Goal: Transaction & Acquisition: Purchase product/service

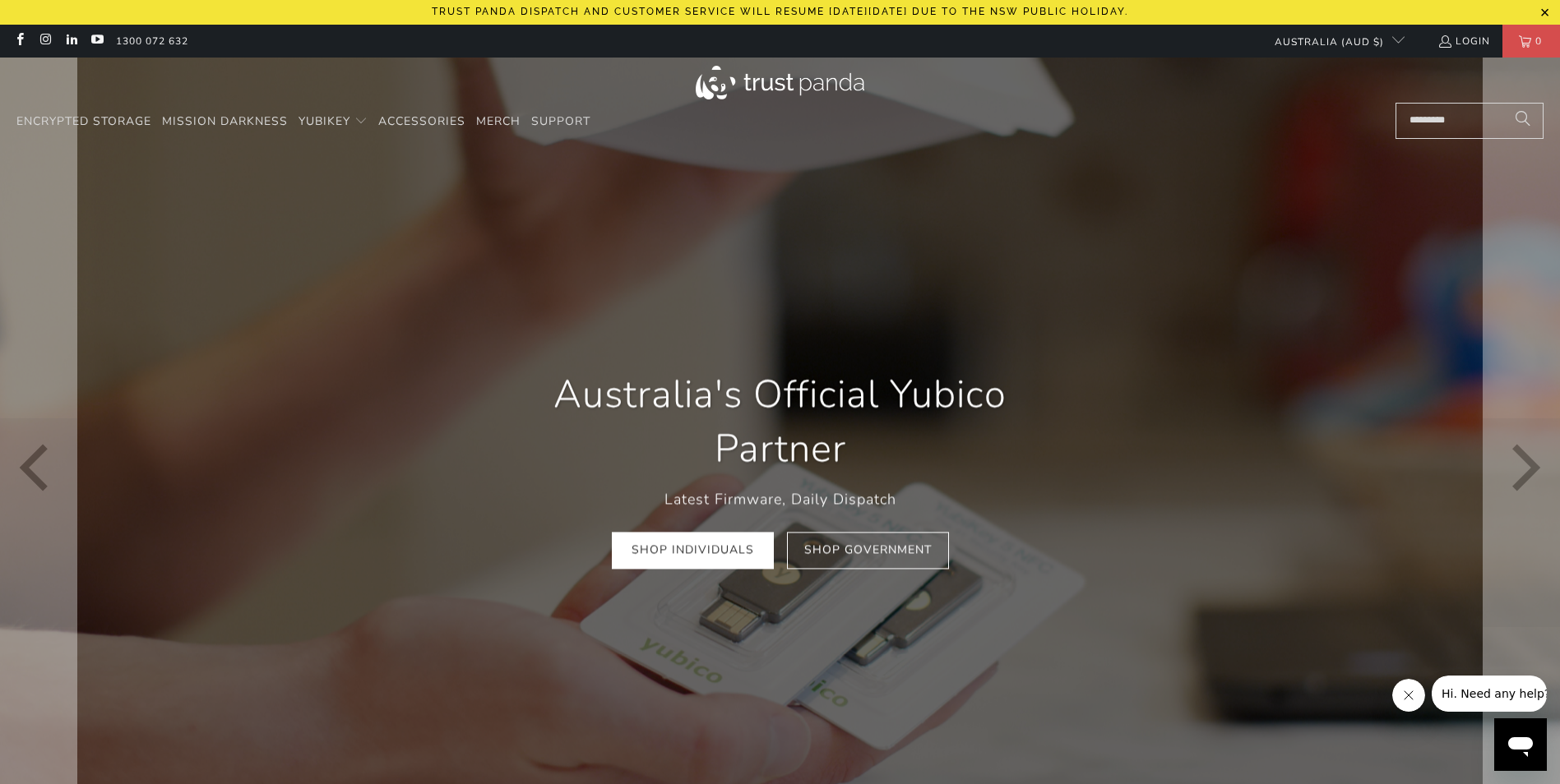
scroll to position [0, 251]
click at [708, 554] on link "Shop Individuals" at bounding box center [692, 551] width 162 height 37
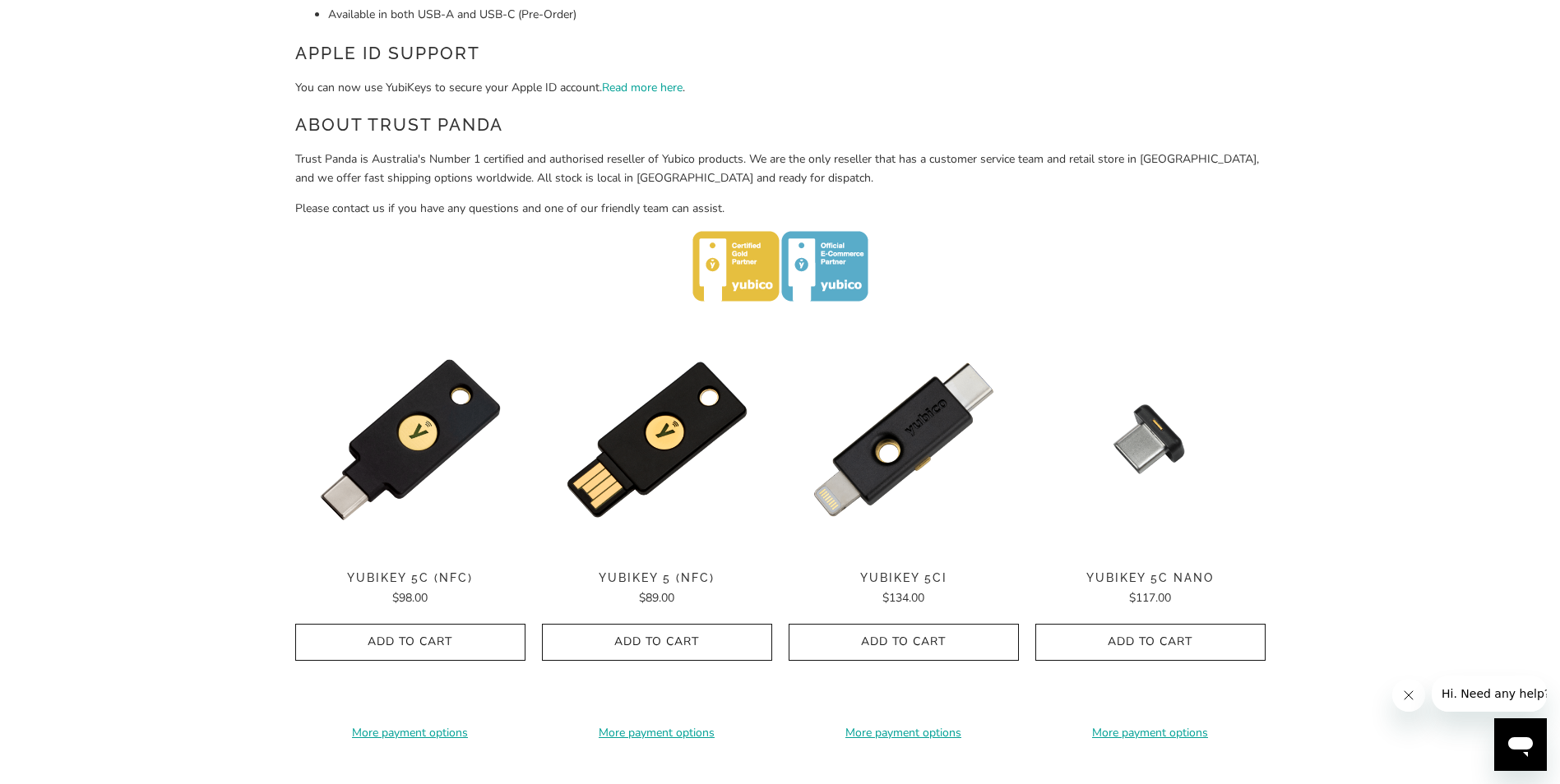
scroll to position [683, 0]
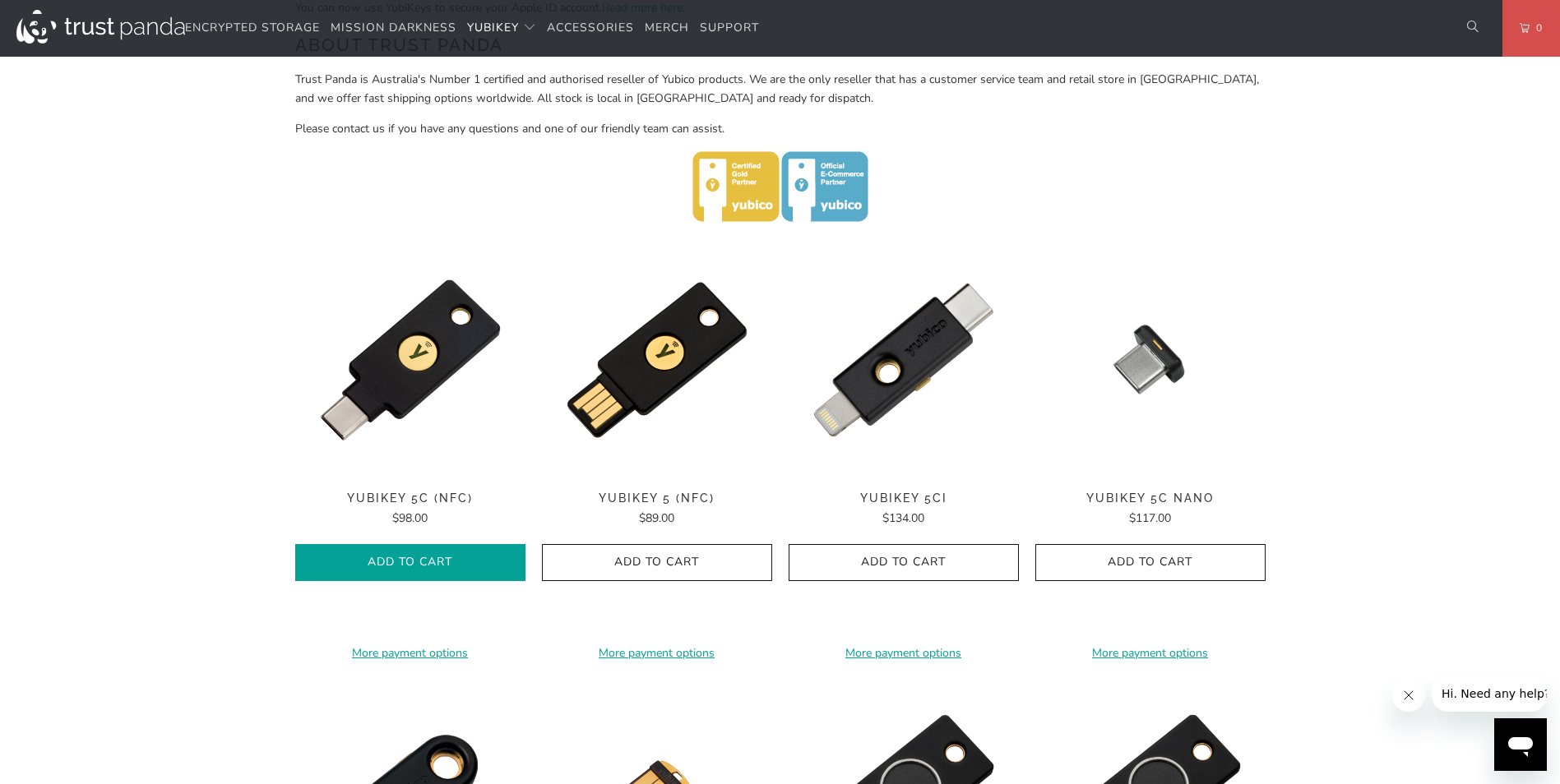
click at [408, 558] on icon "button" at bounding box center [410, 563] width 27 height 27
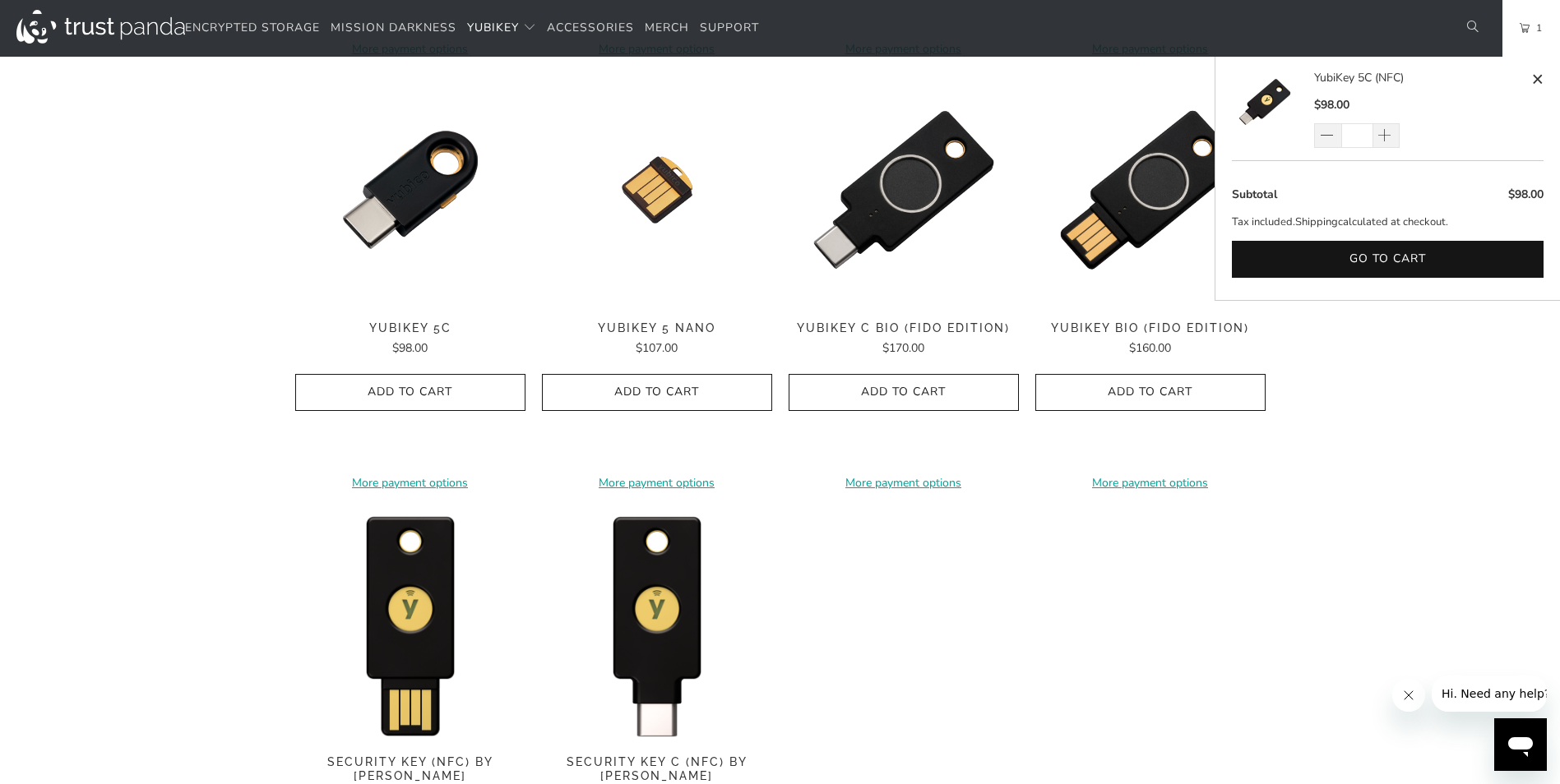
scroll to position [1258, 0]
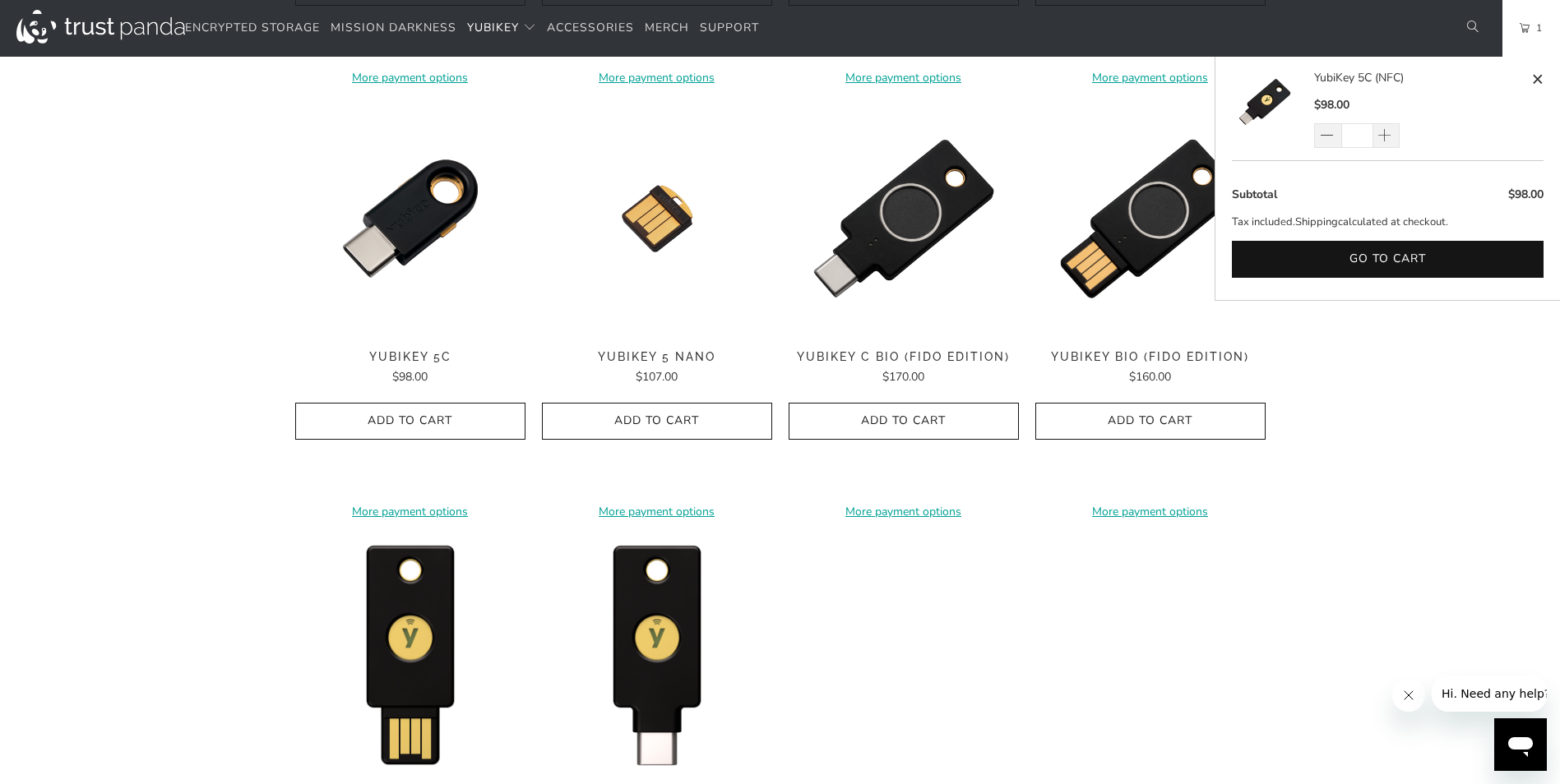
click at [1535, 71] on span at bounding box center [1537, 80] width 12 height 21
type input "*"
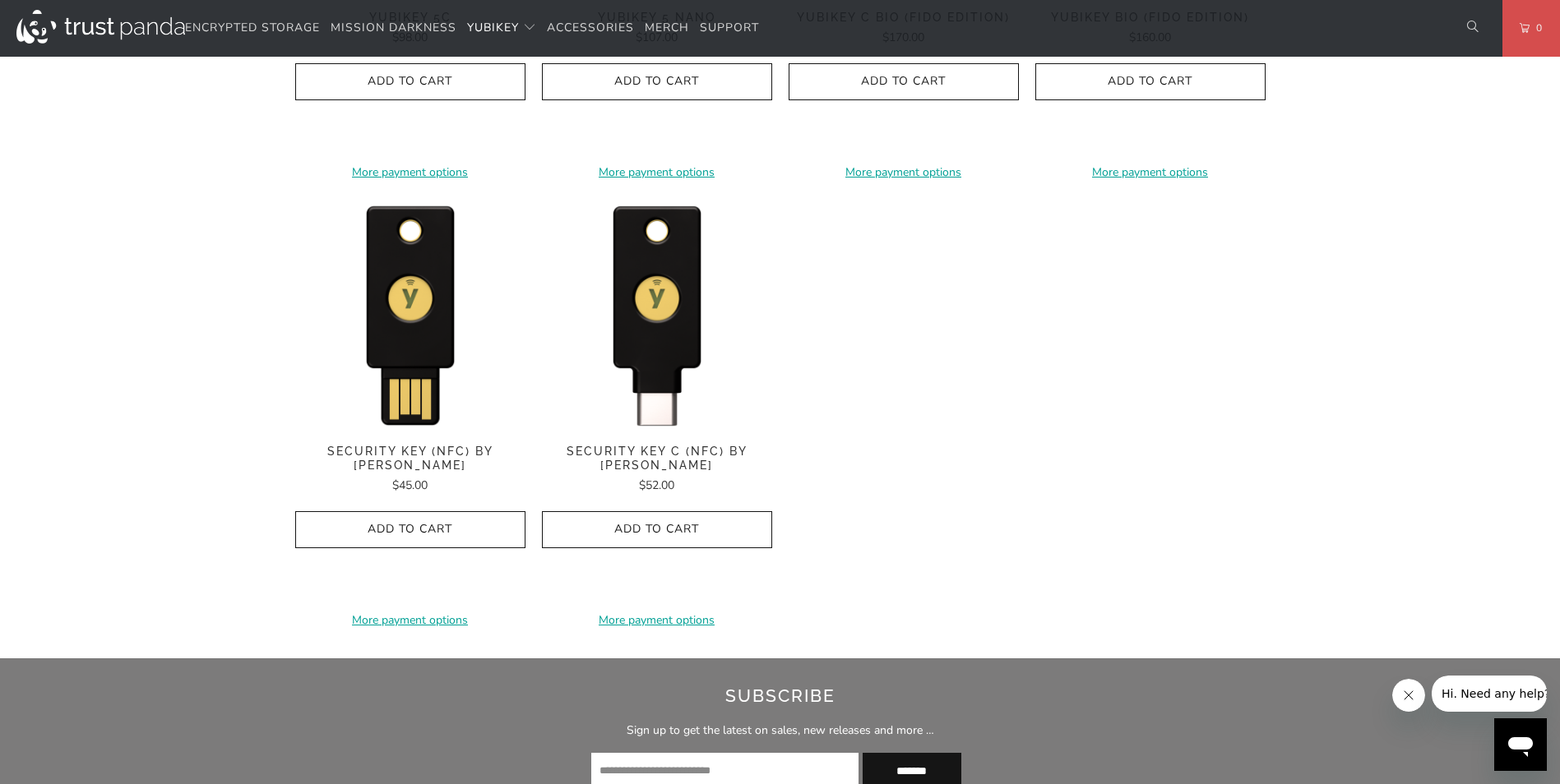
scroll to position [1625, 0]
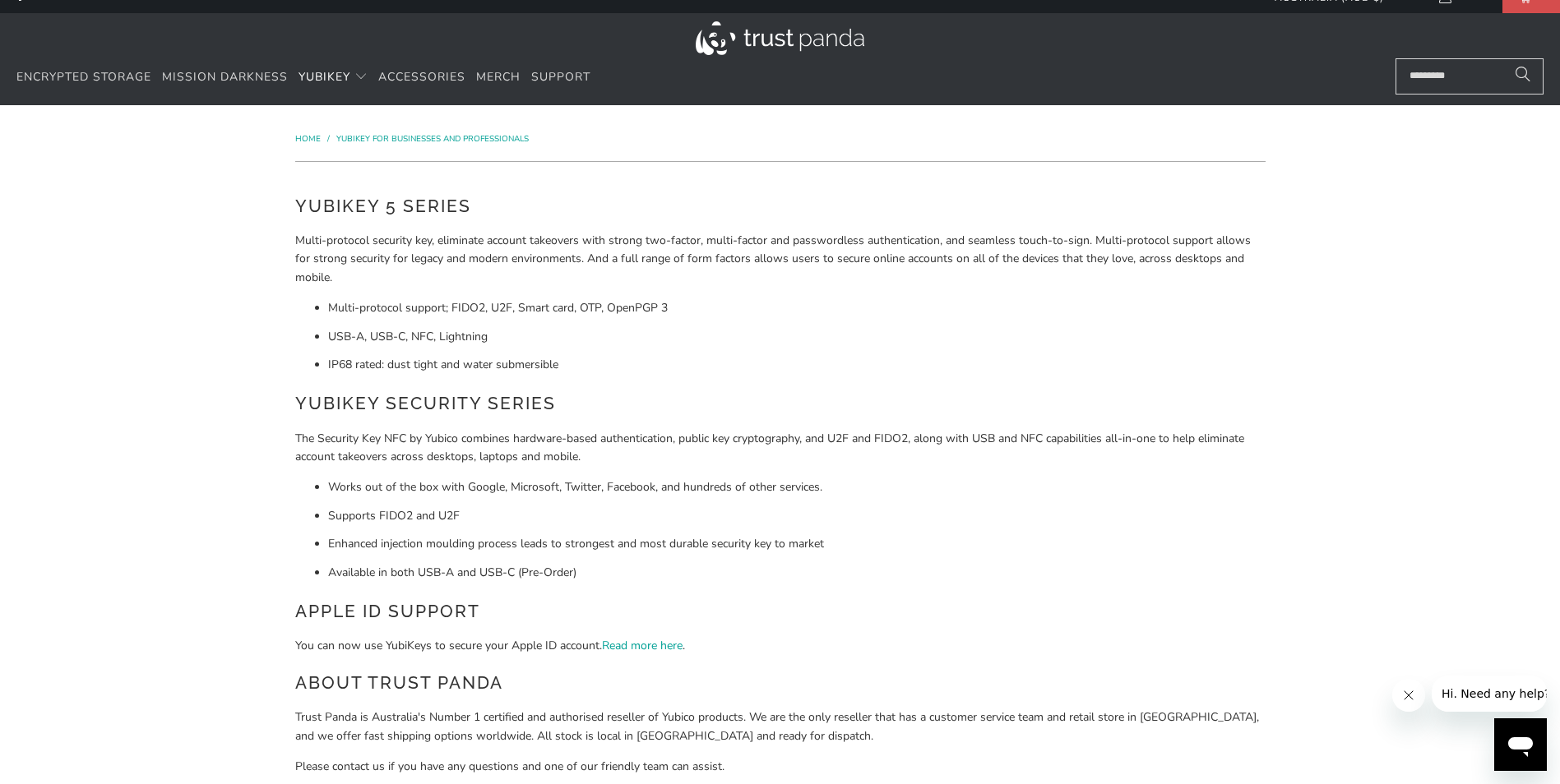
scroll to position [0, 0]
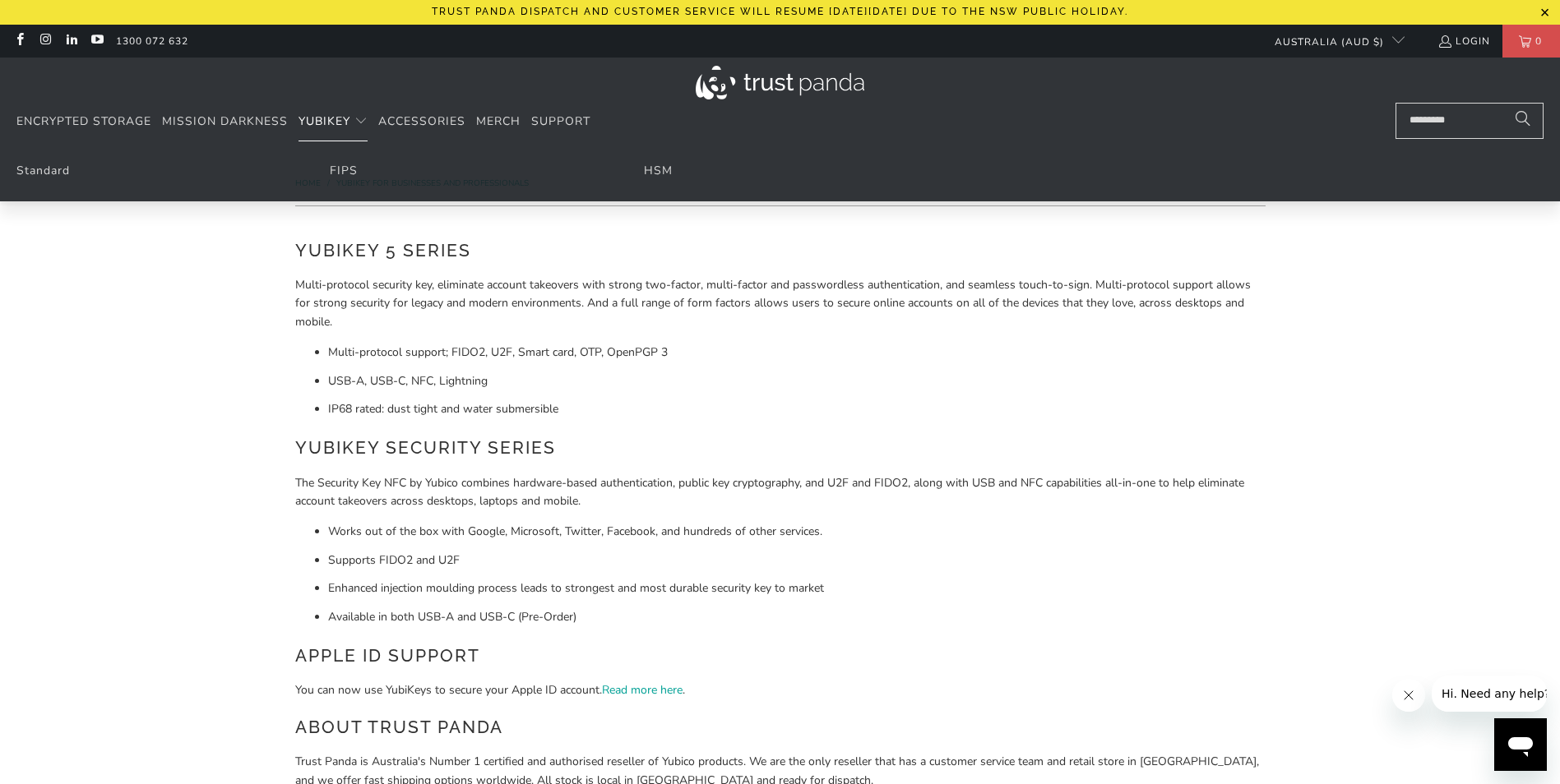
click at [323, 120] on span "YubiKey" at bounding box center [324, 121] width 52 height 15
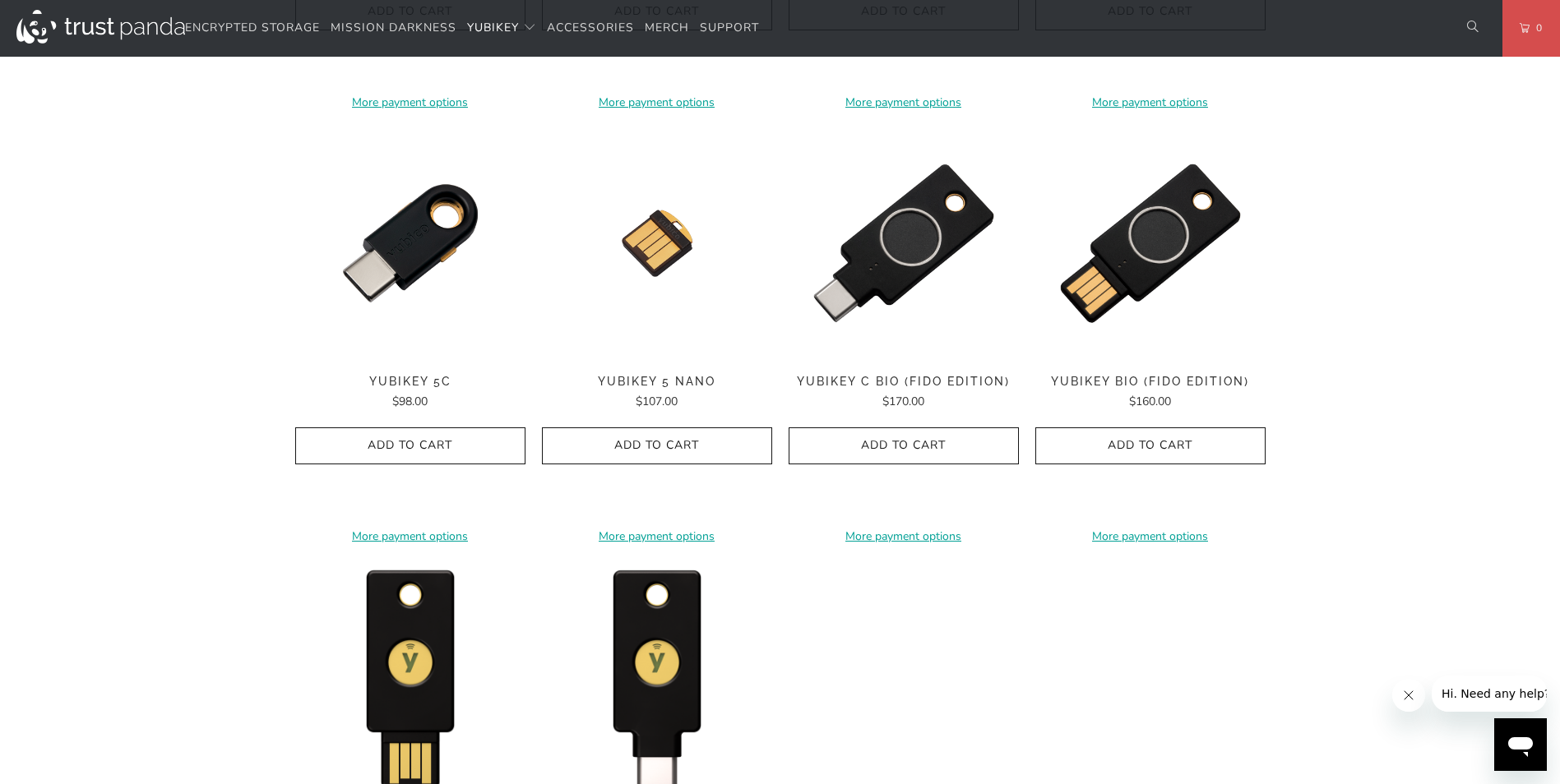
scroll to position [1480, 0]
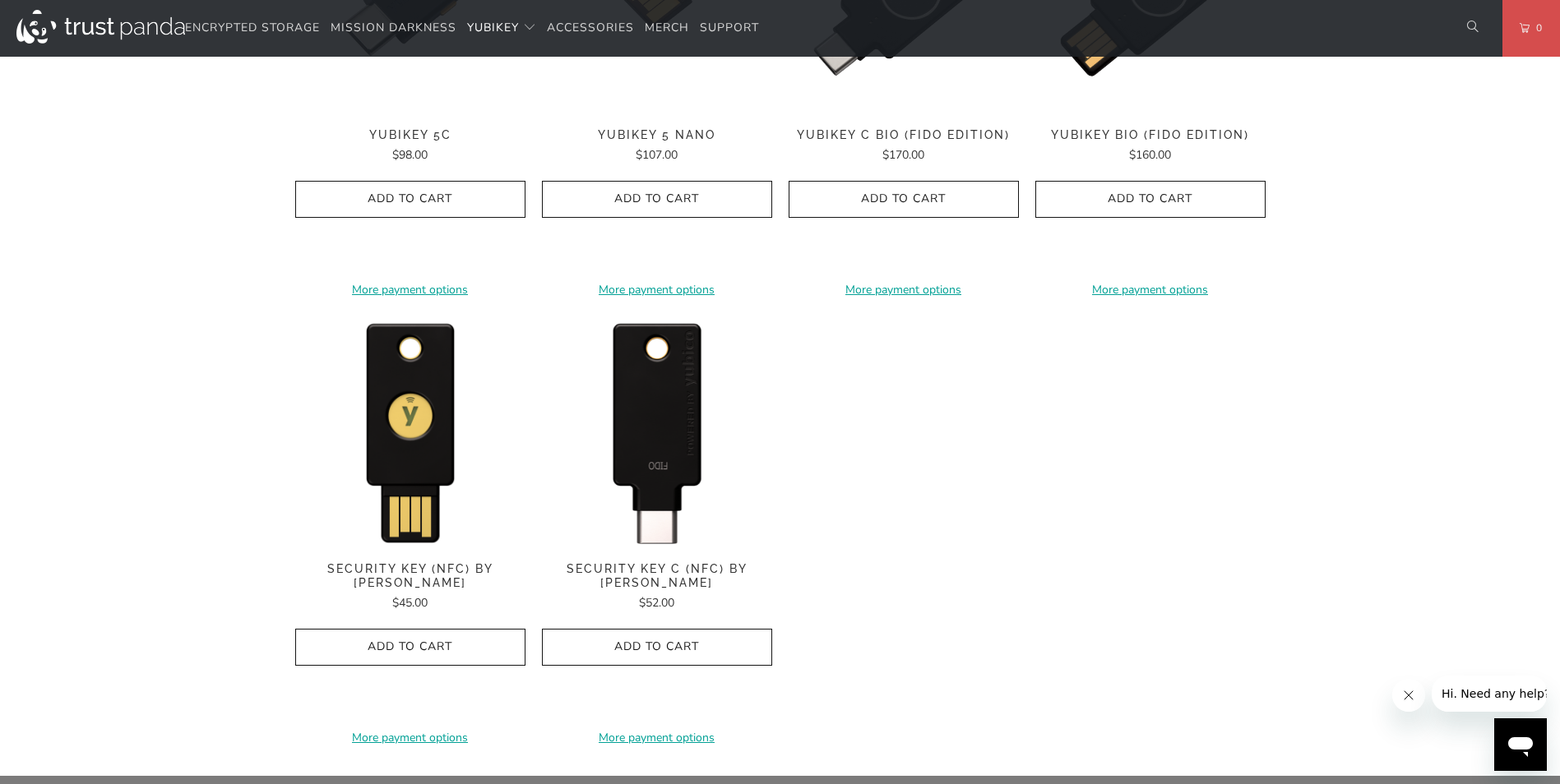
drag, startPoint x: 709, startPoint y: 378, endPoint x: 670, endPoint y: 374, distance: 39.2
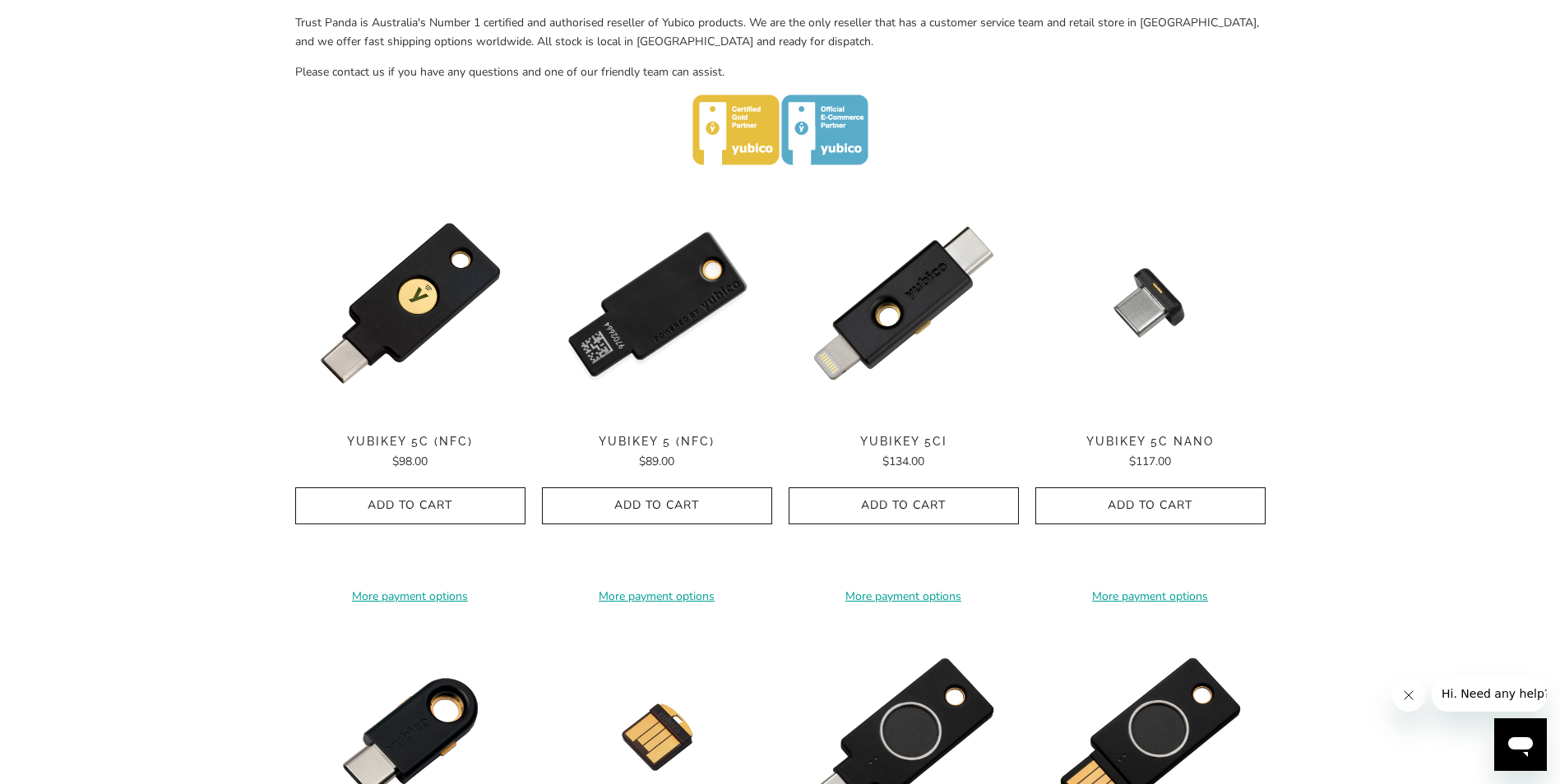
scroll to position [740, 0]
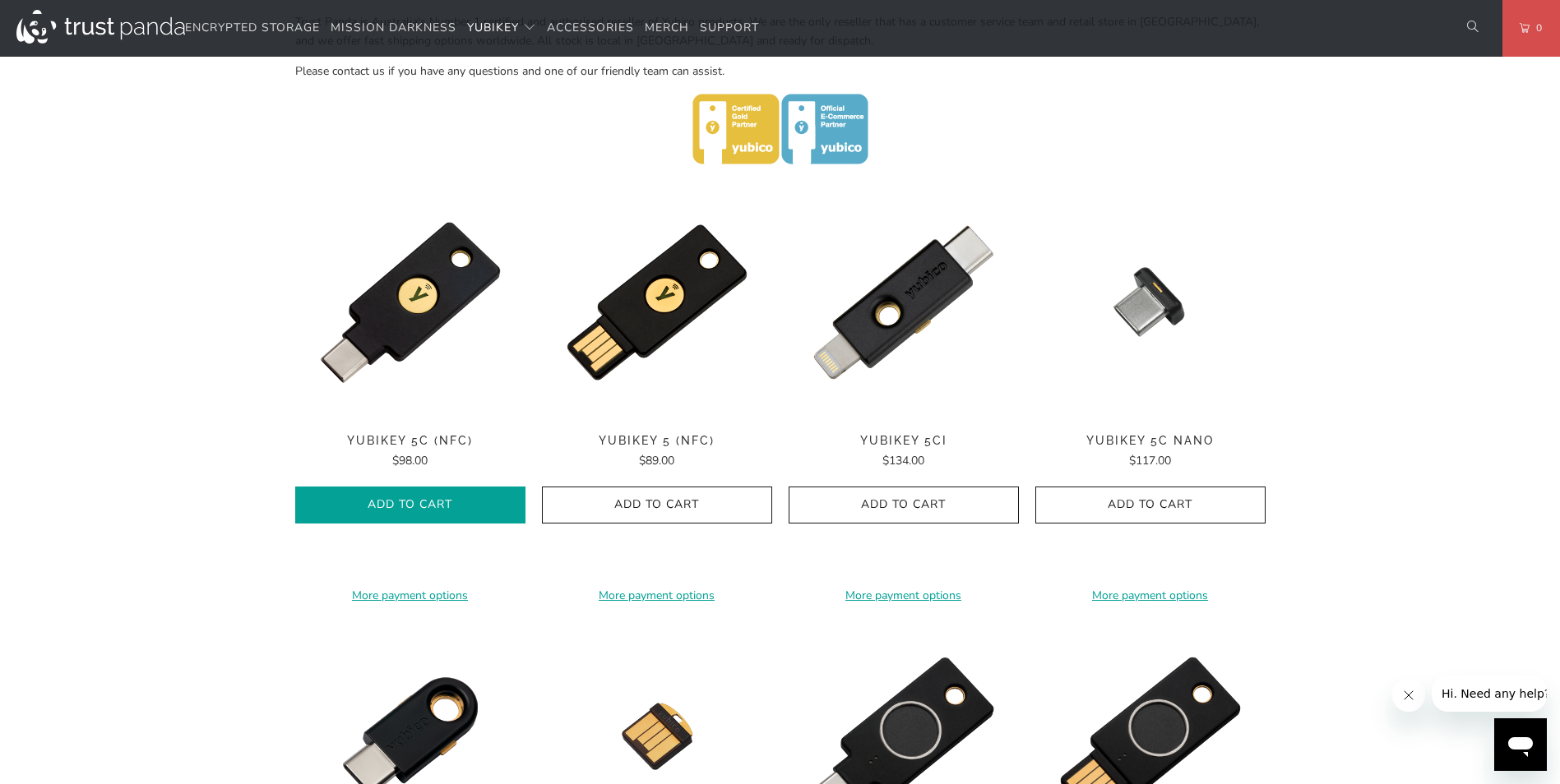
click at [447, 498] on span "Add to Cart" at bounding box center [410, 505] width 196 height 14
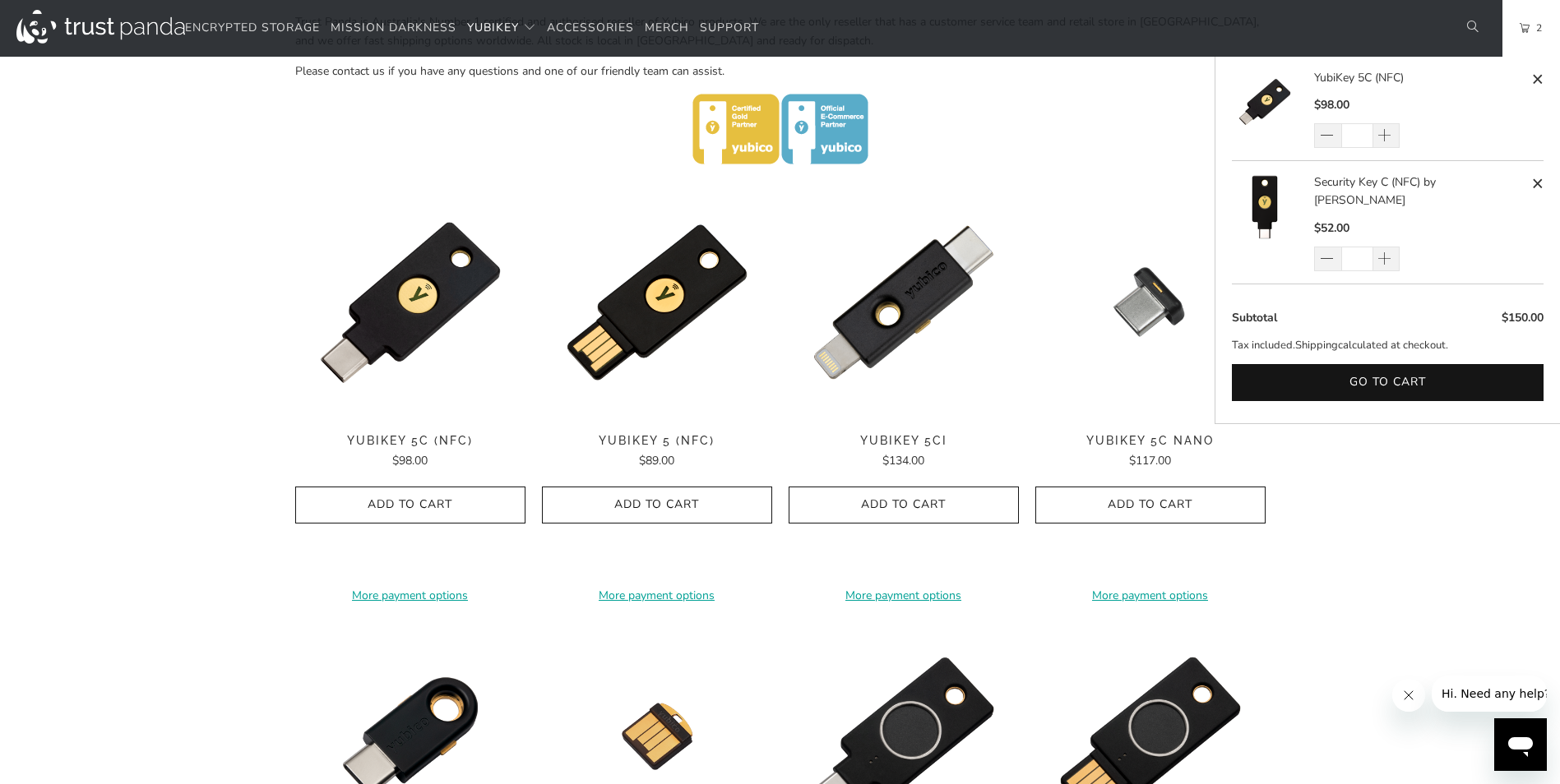
click at [1519, 25] on link "2" at bounding box center [1531, 28] width 58 height 57
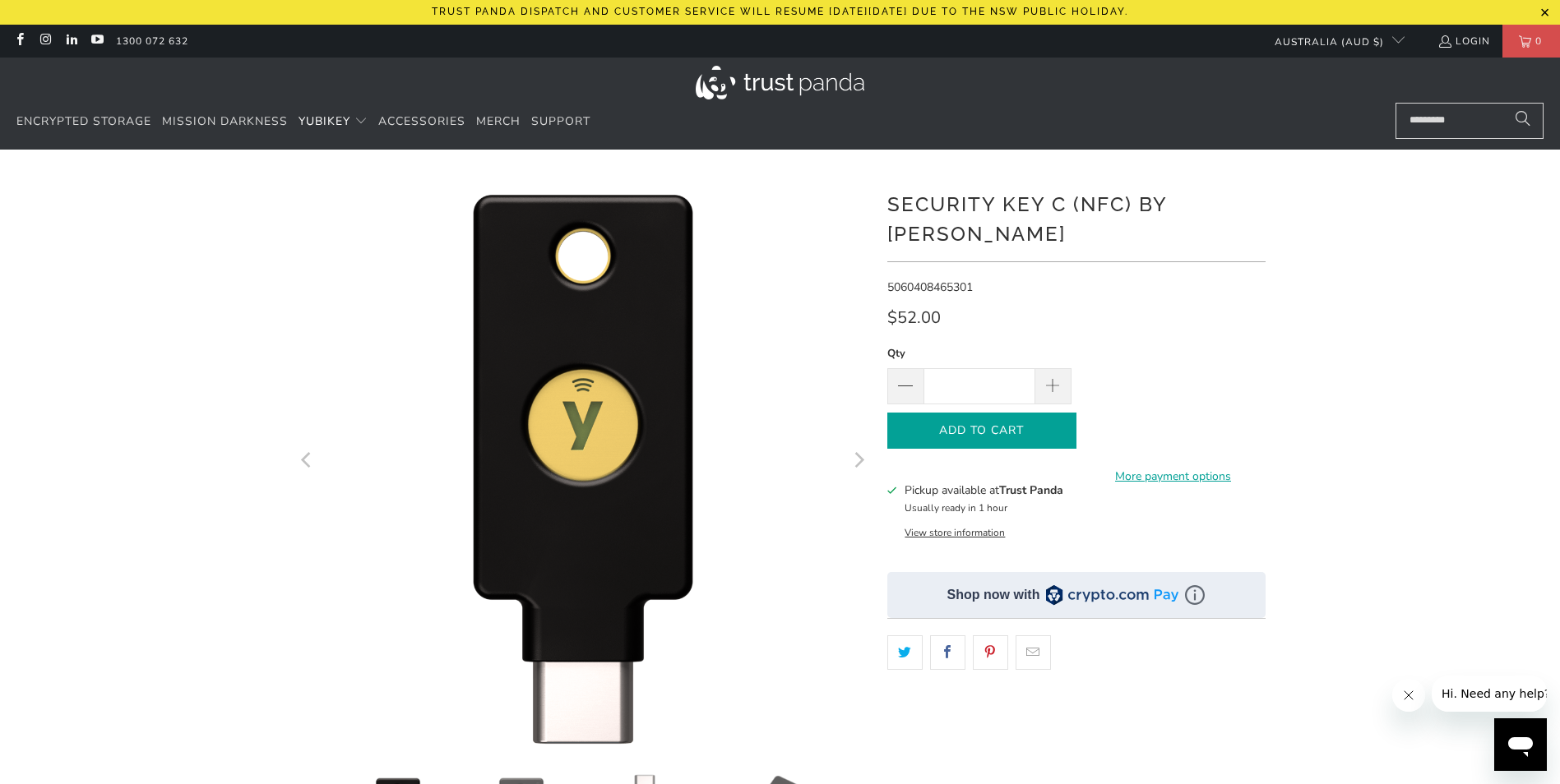
click at [991, 418] on icon "button" at bounding box center [982, 431] width 27 height 27
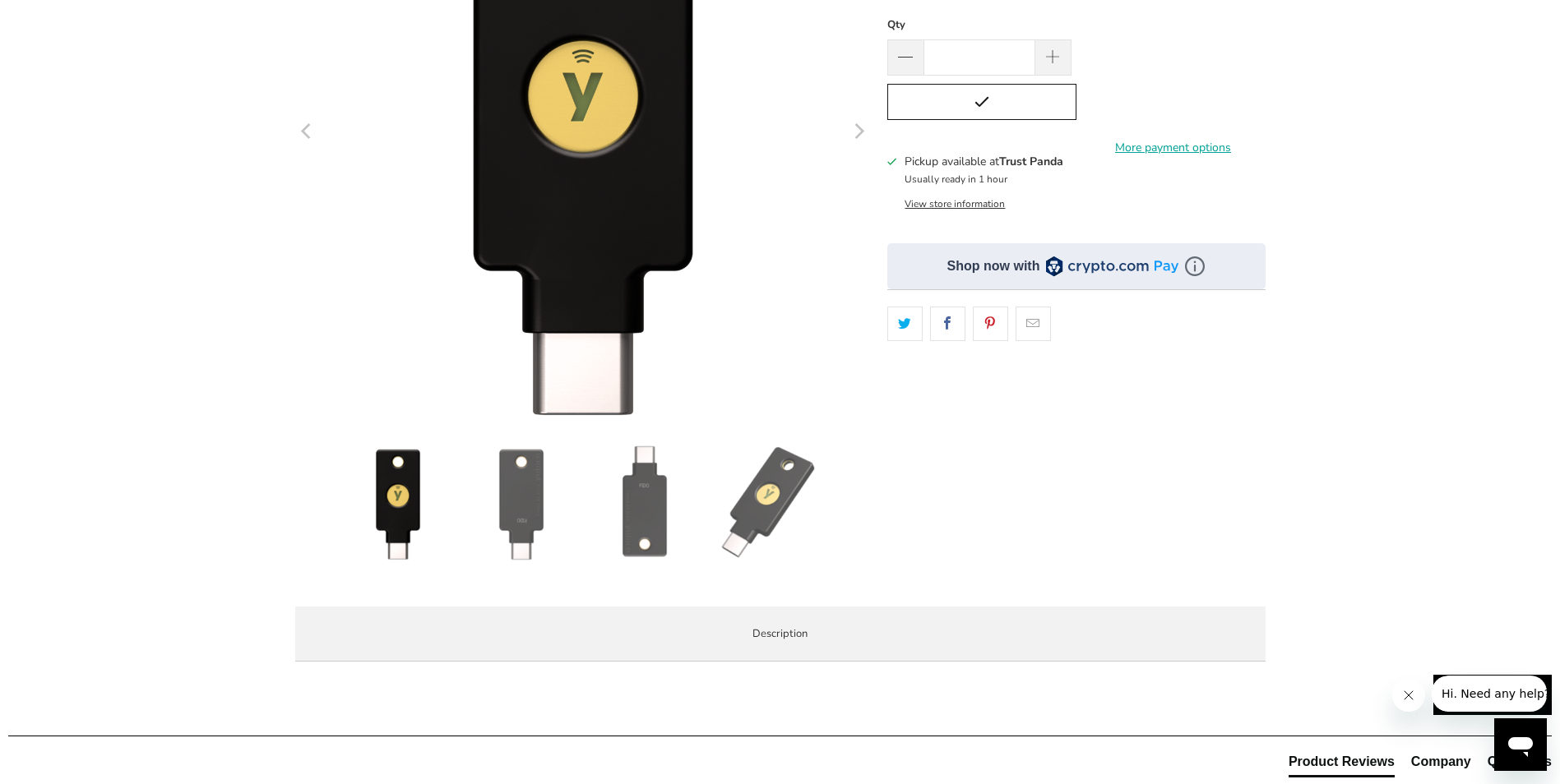
scroll to position [740, 0]
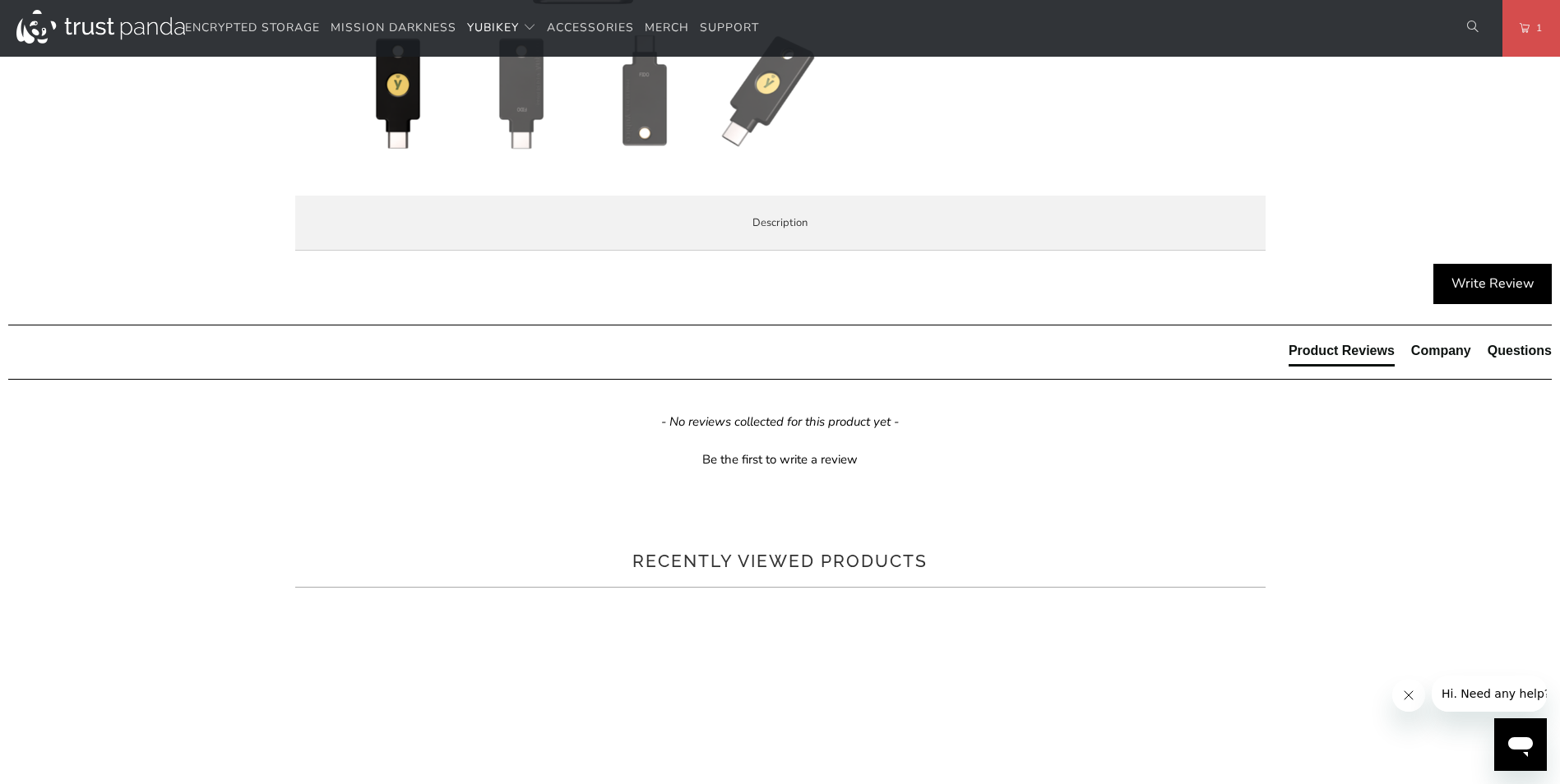
click at [0, 0] on p "The Security Key C NFC by [PERSON_NAME] is FIDO and FIDO2 certified. It works w…" at bounding box center [0, 0] width 0 height 0
click at [0, 0] on div "The Security Key C NFC by Yubico simplifies your login and secures your account…" at bounding box center [0, 0] width 0 height 0
drag, startPoint x: 387, startPoint y: 554, endPoint x: 435, endPoint y: 549, distance: 48.3
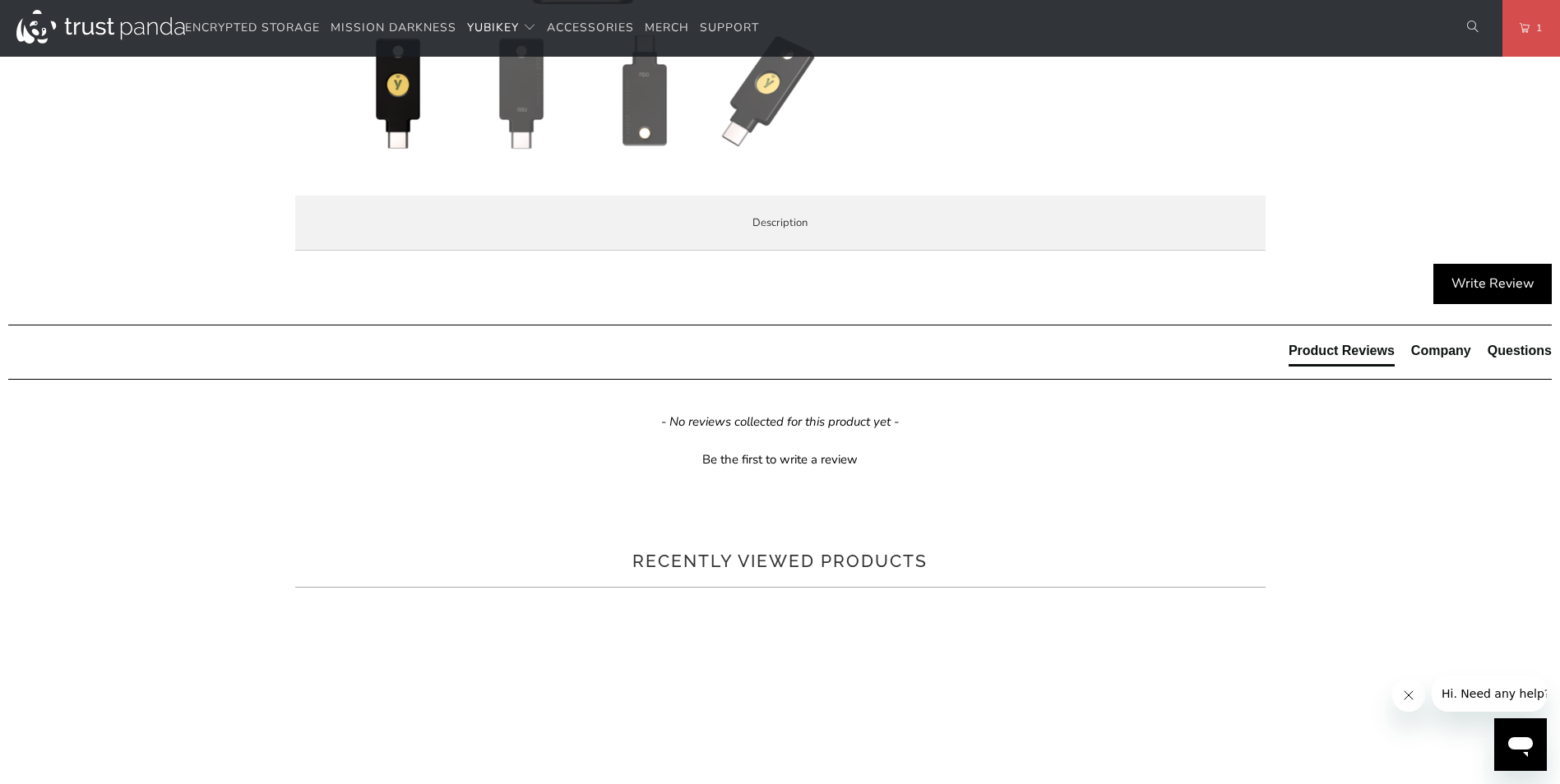
click at [0, 0] on strong "Security Key C NFC by Yubico" at bounding box center [0, 0] width 0 height 0
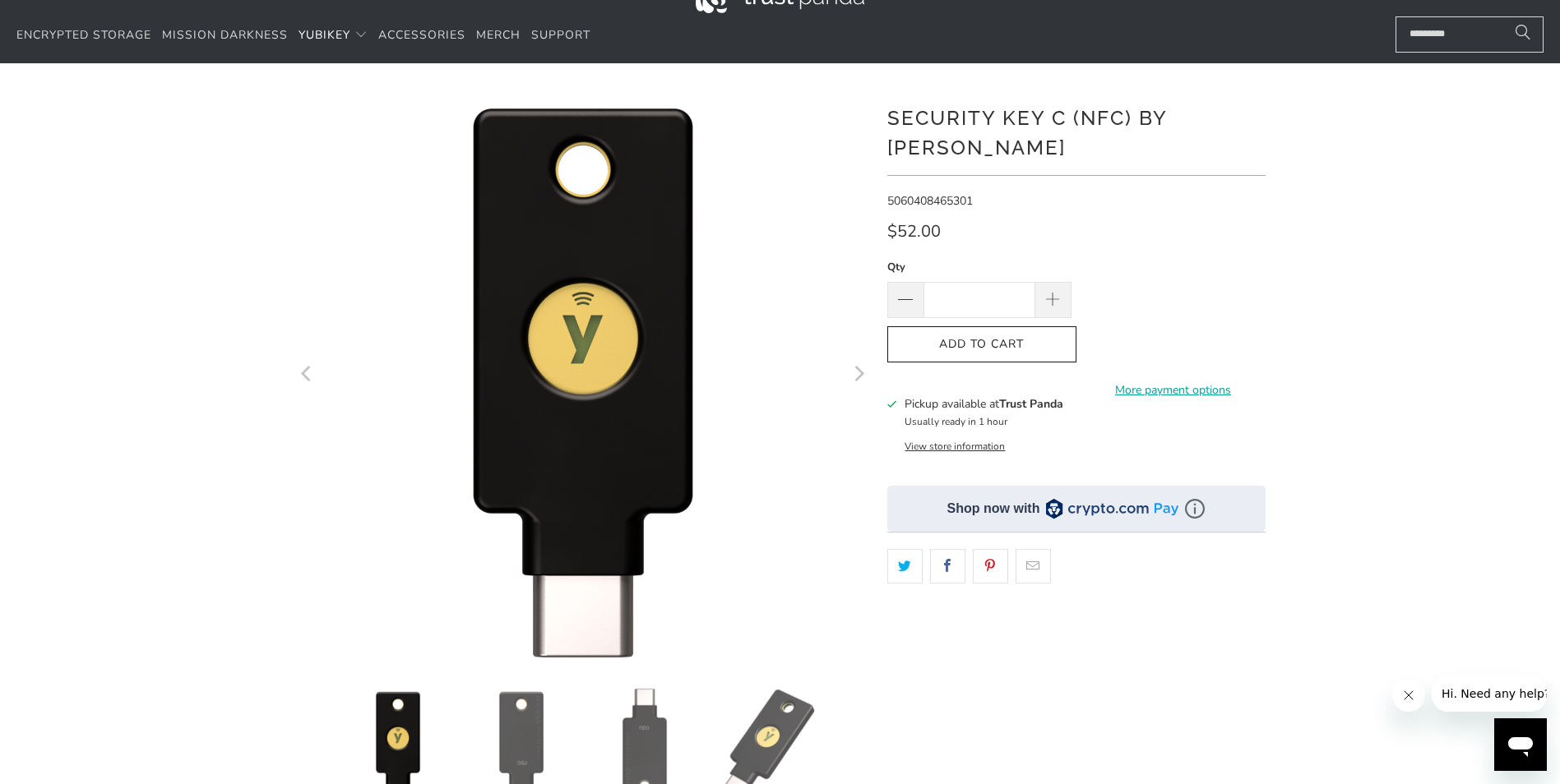
scroll to position [0, 0]
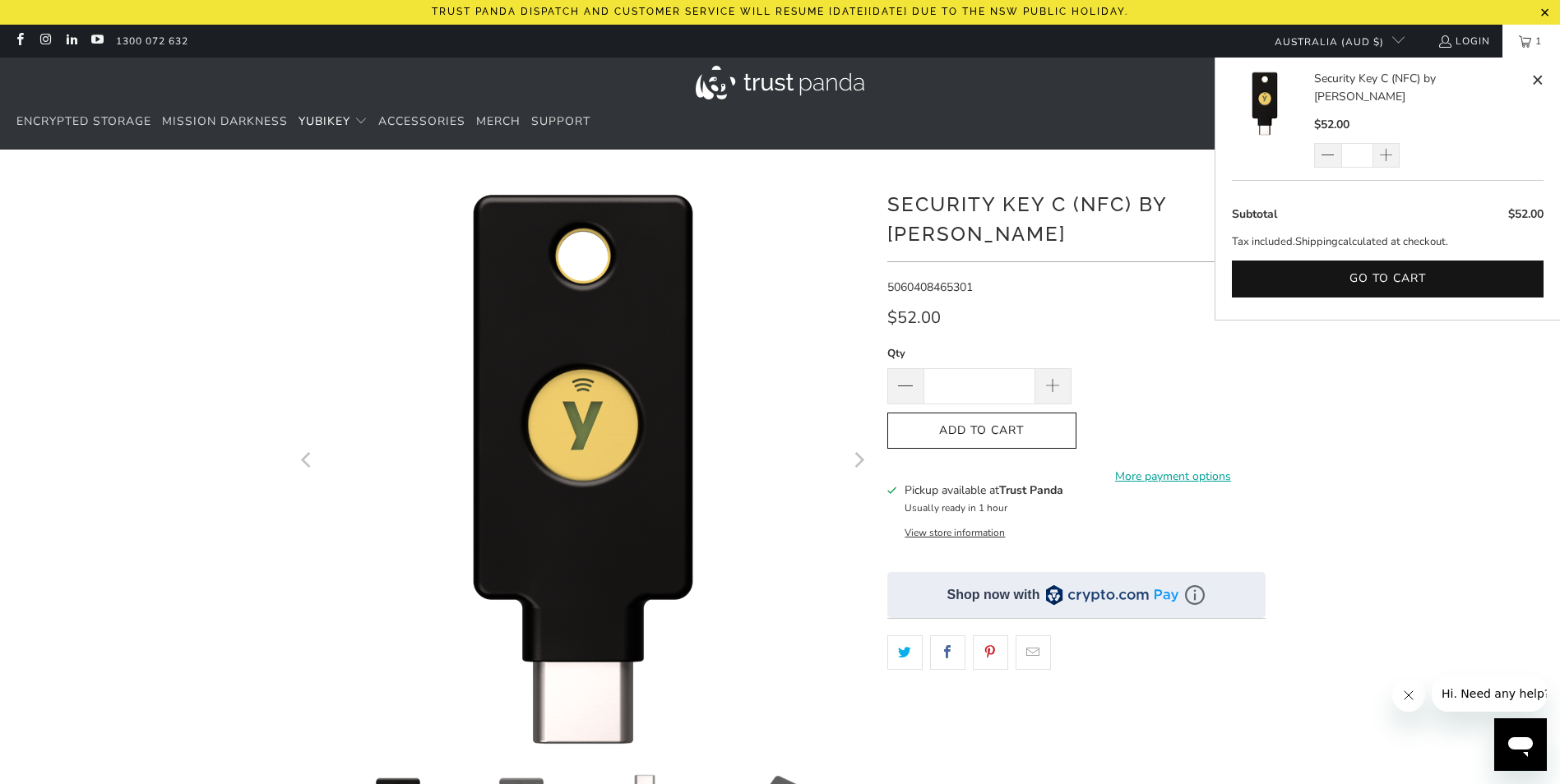
click at [1522, 45] on link "1" at bounding box center [1531, 41] width 58 height 33
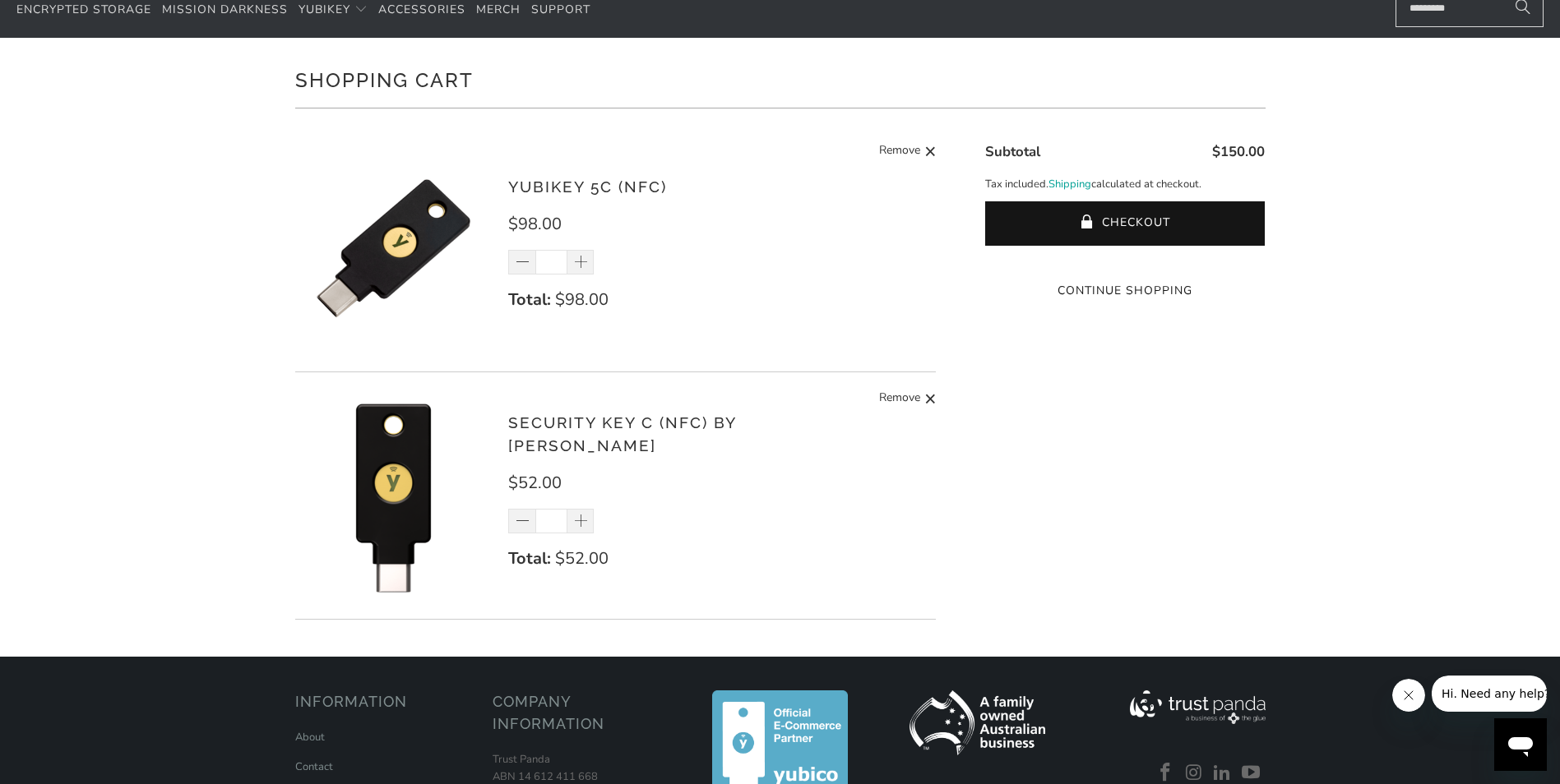
scroll to position [82, 0]
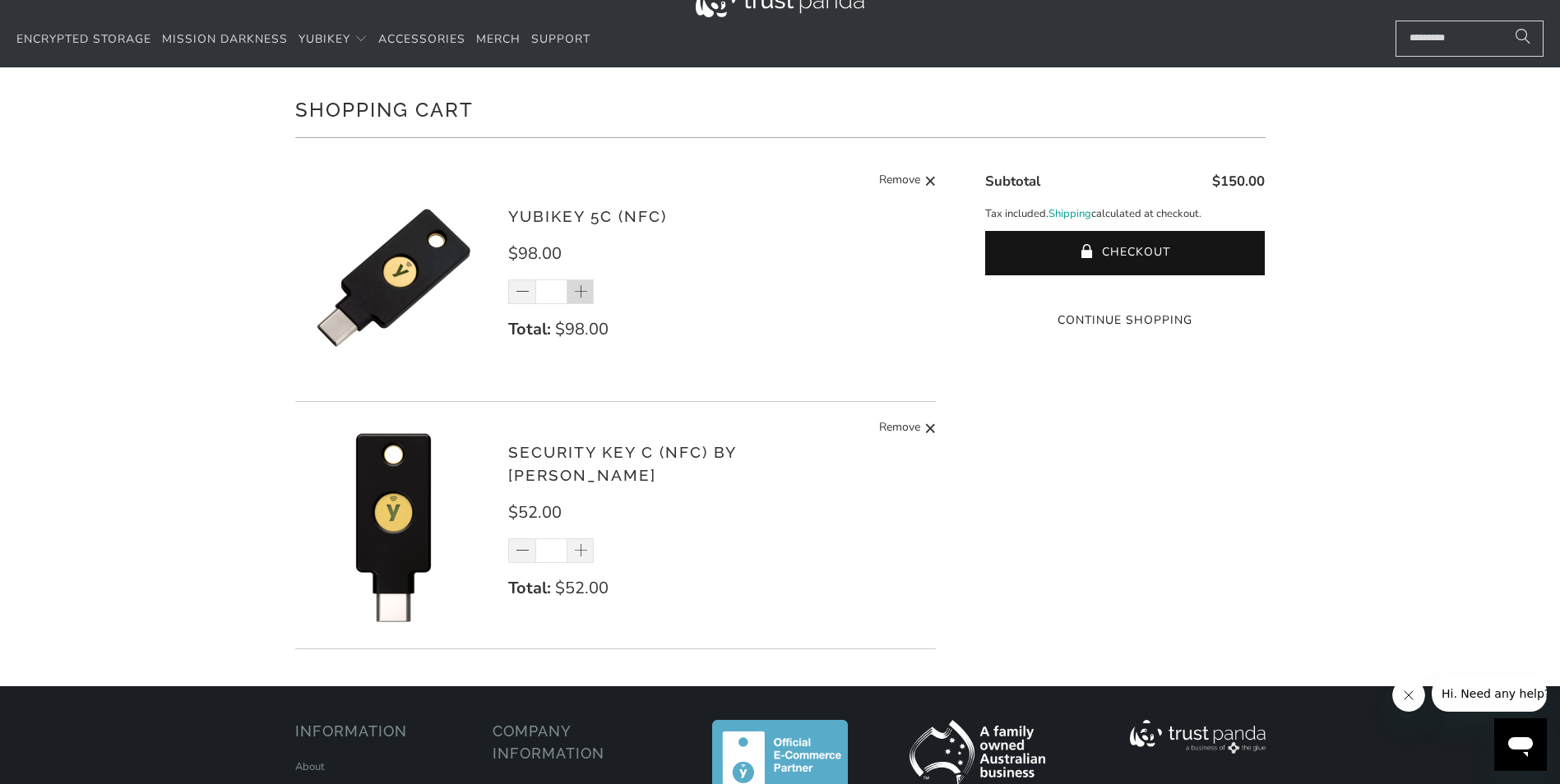
click at [580, 295] on span at bounding box center [581, 292] width 16 height 16
type input "*"
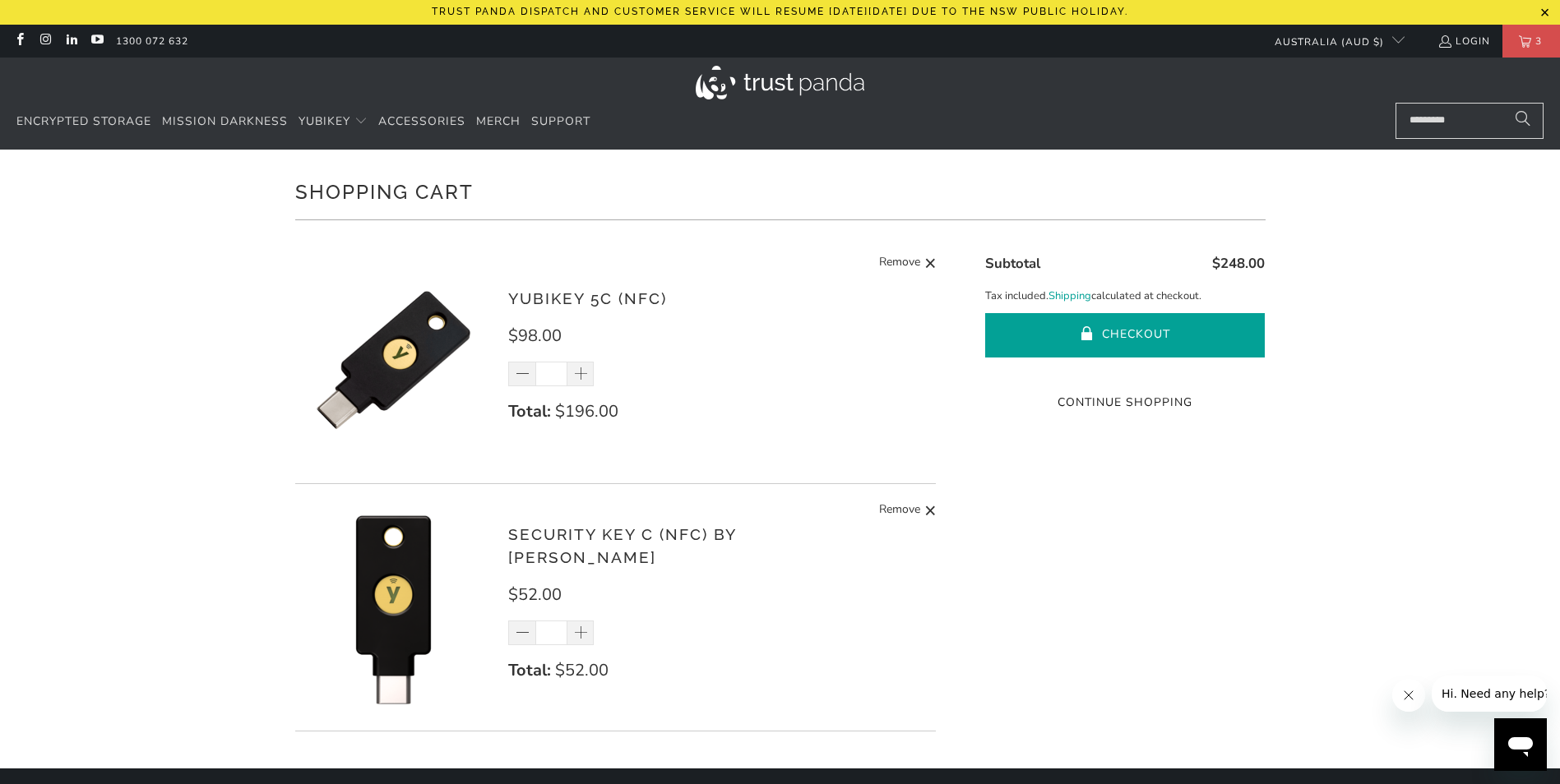
click at [1173, 322] on button "Checkout" at bounding box center [1124, 335] width 279 height 45
